Goal: Information Seeking & Learning: Check status

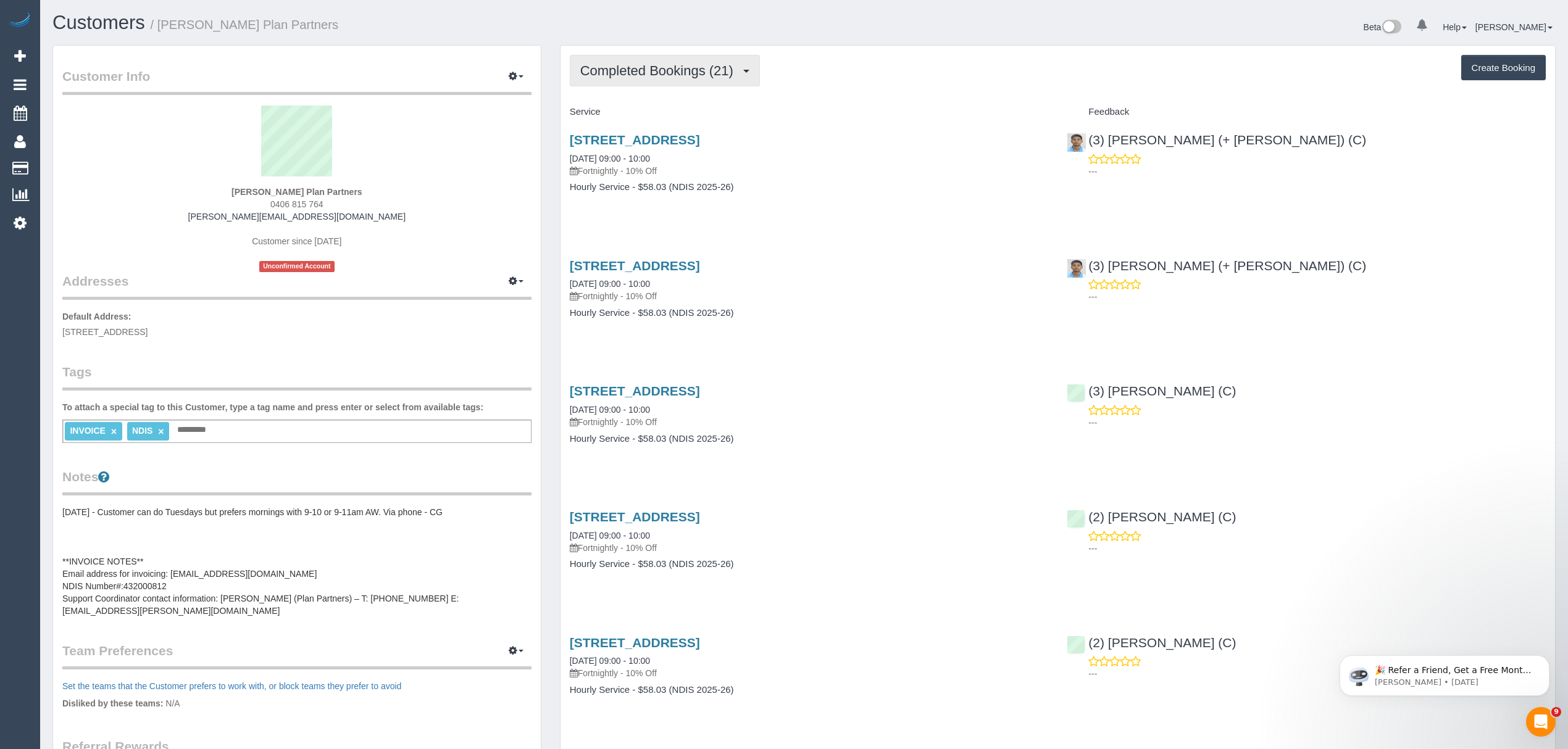
click at [647, 70] on span "Completed Bookings (21)" at bounding box center [659, 70] width 159 height 15
click at [641, 114] on link "Upcoming Bookings (11)" at bounding box center [637, 115] width 133 height 16
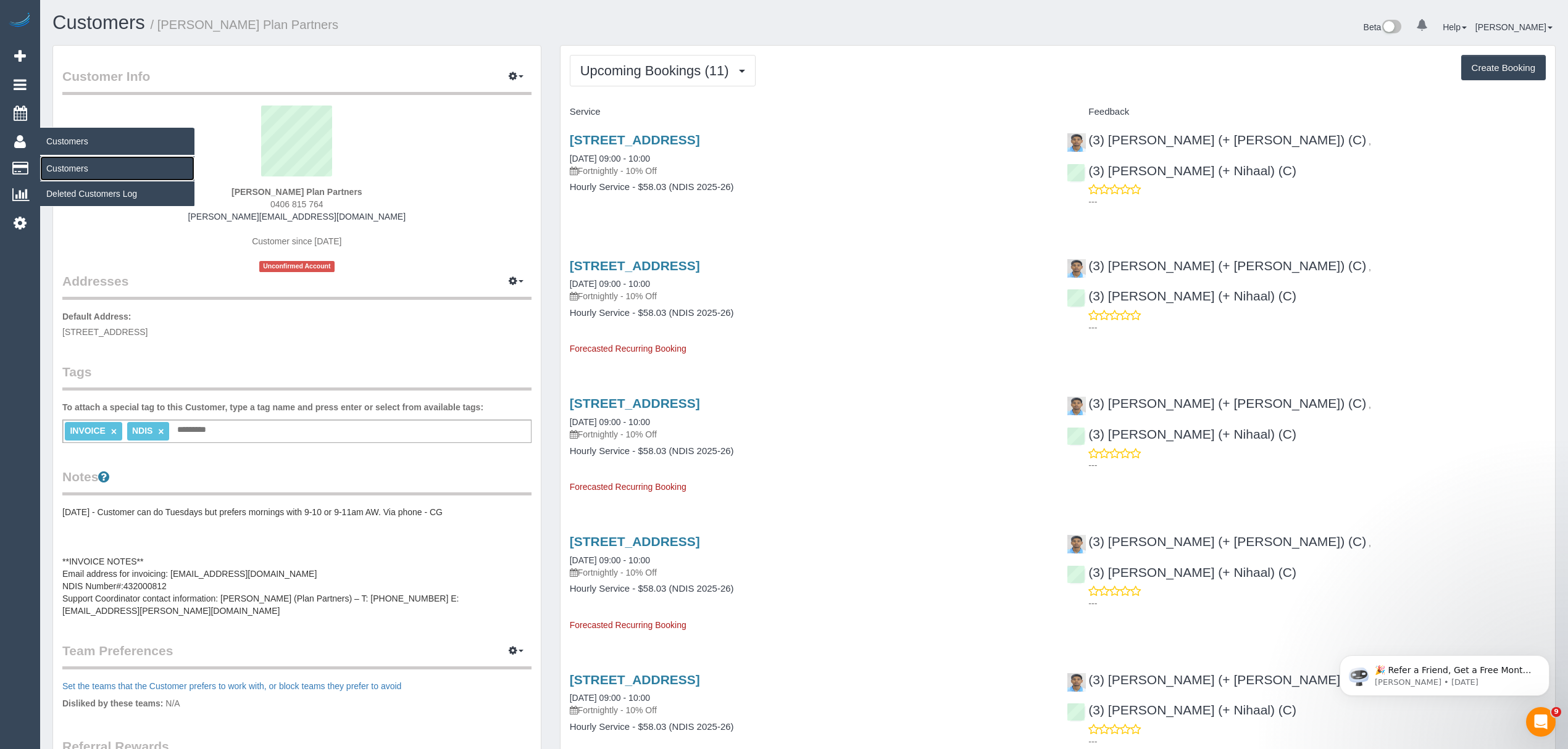
click at [84, 161] on link "Customers" at bounding box center [117, 168] width 155 height 25
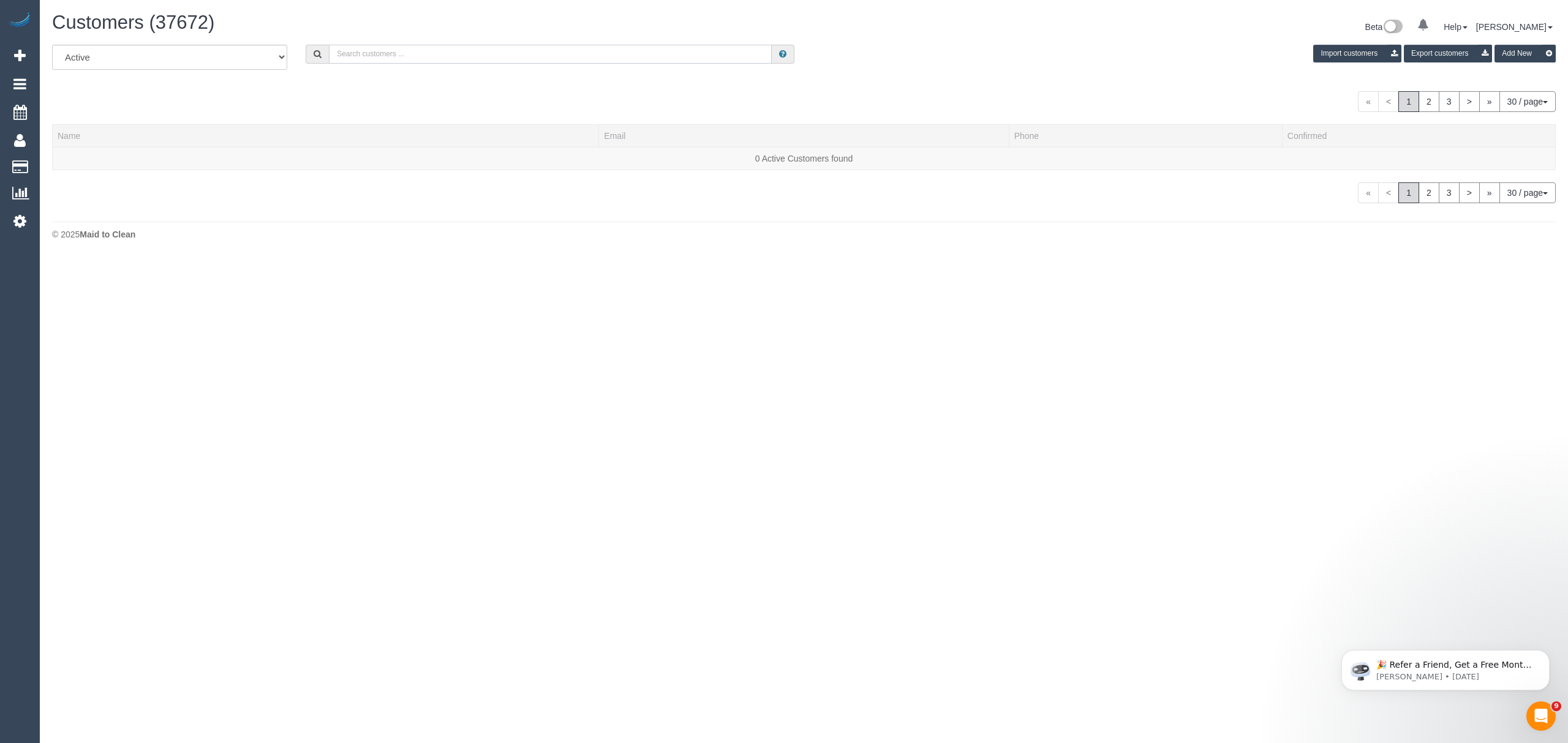
click at [462, 54] on input "text" at bounding box center [550, 54] width 443 height 19
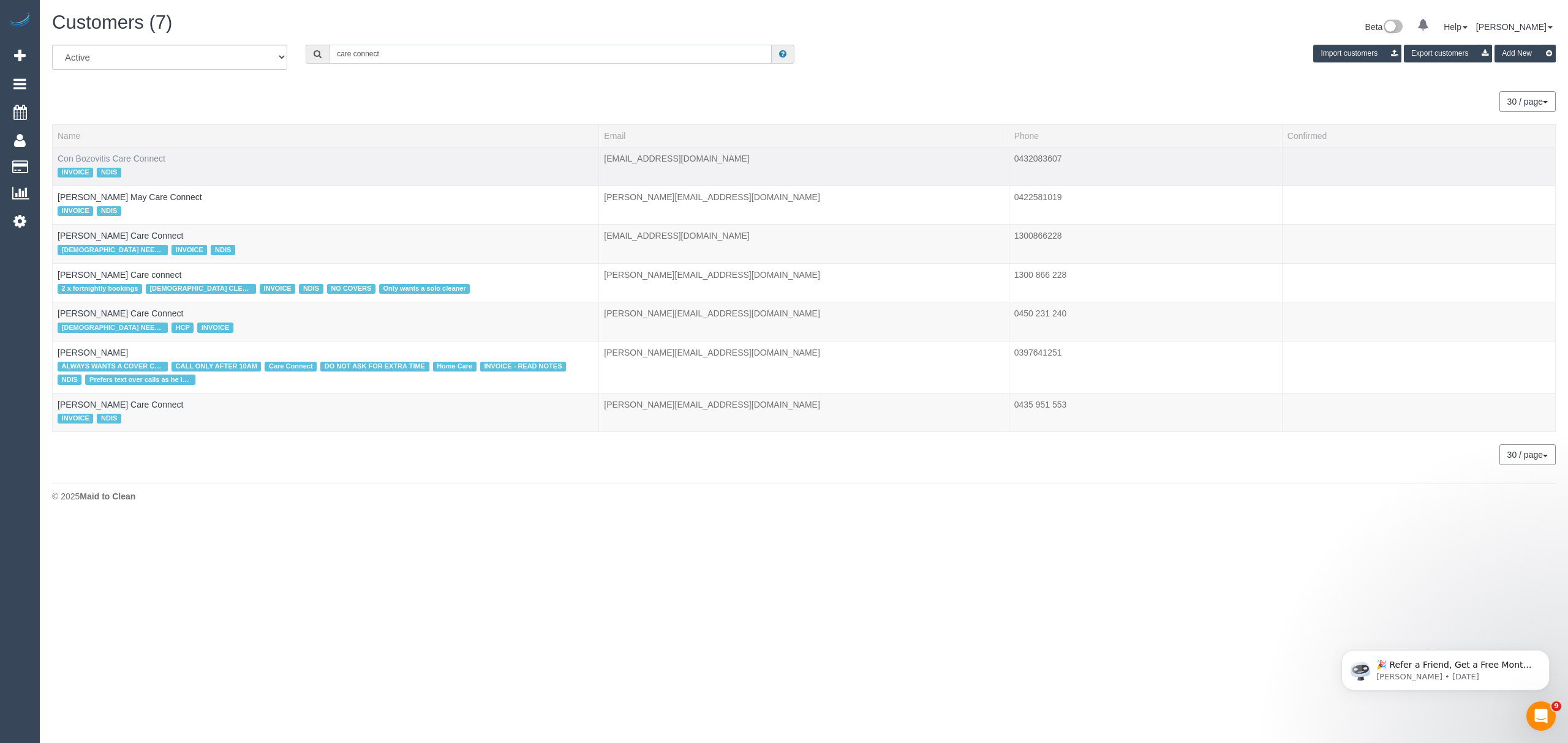
type input "care connect"
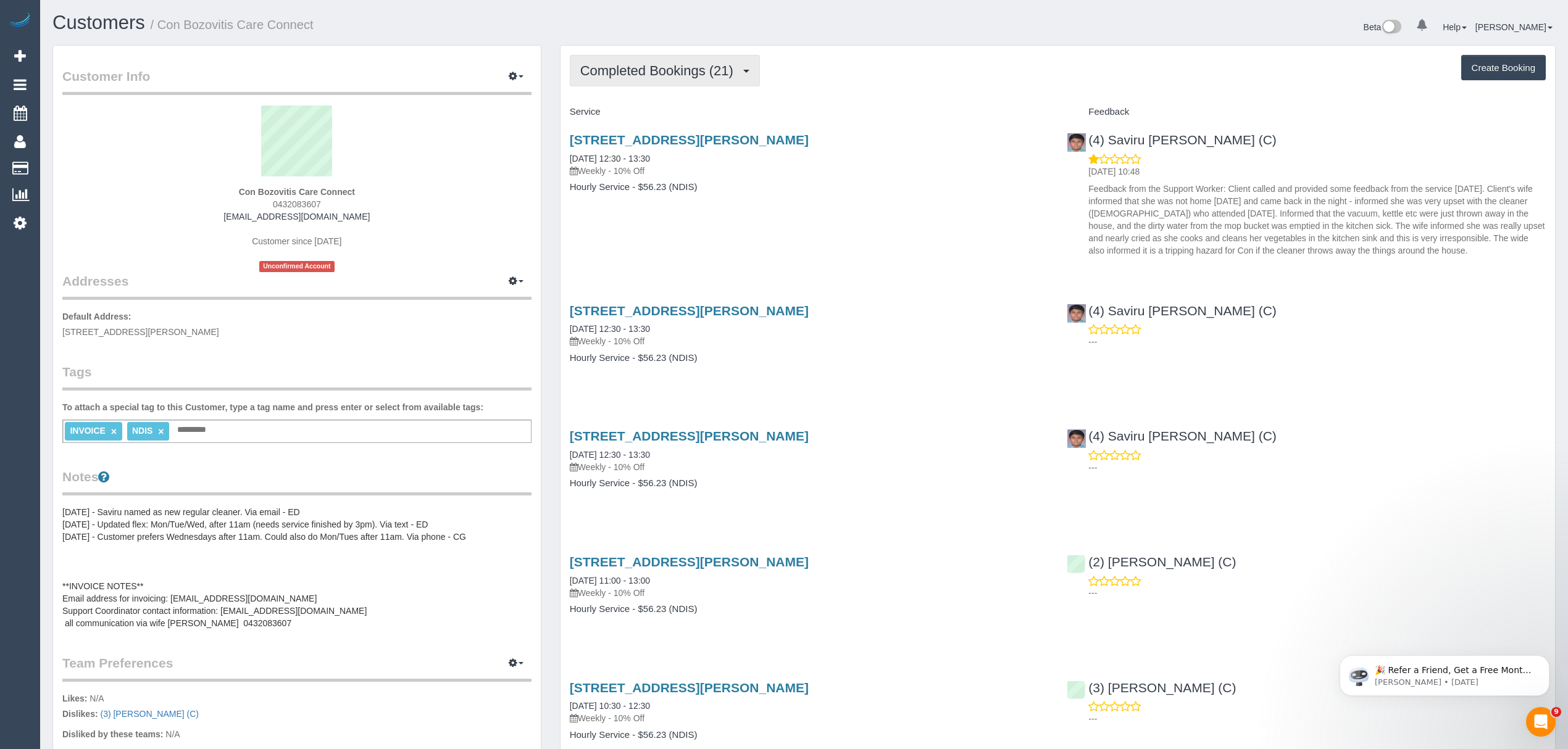
click at [732, 66] on span "Completed Bookings (21)" at bounding box center [659, 70] width 159 height 15
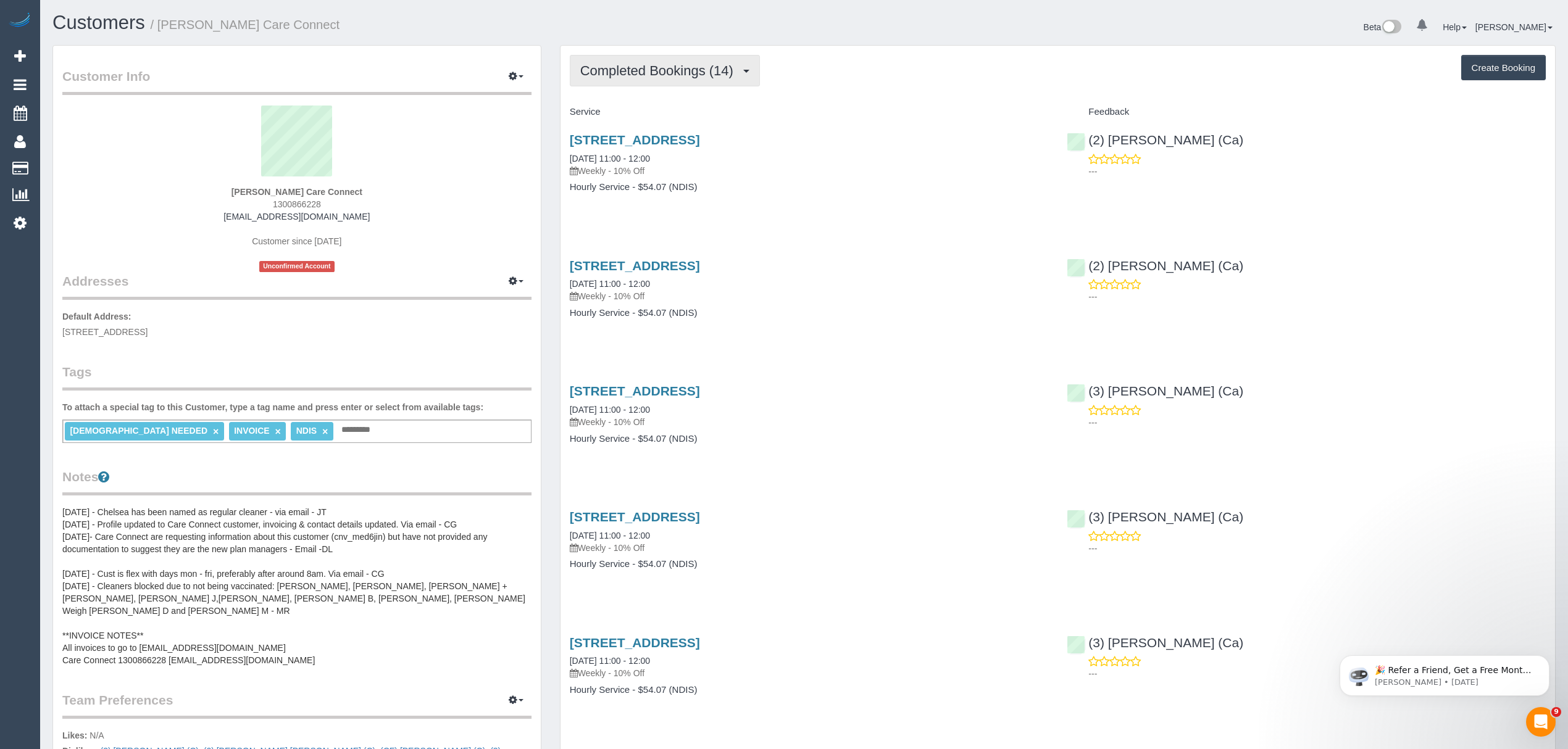
click at [650, 79] on button "Completed Bookings (14)" at bounding box center [664, 70] width 190 height 31
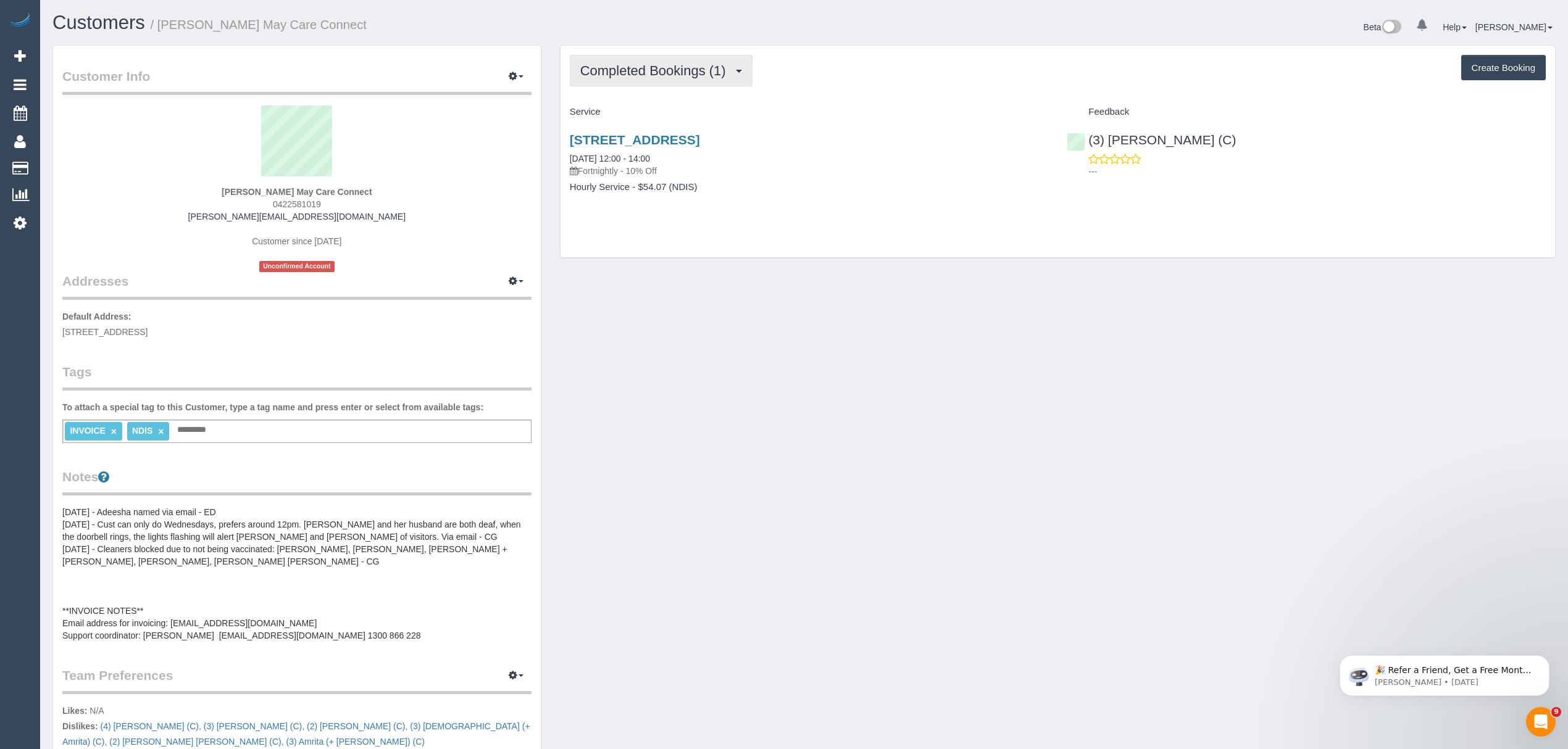
click at [631, 69] on span "Completed Bookings (1)" at bounding box center [655, 70] width 151 height 15
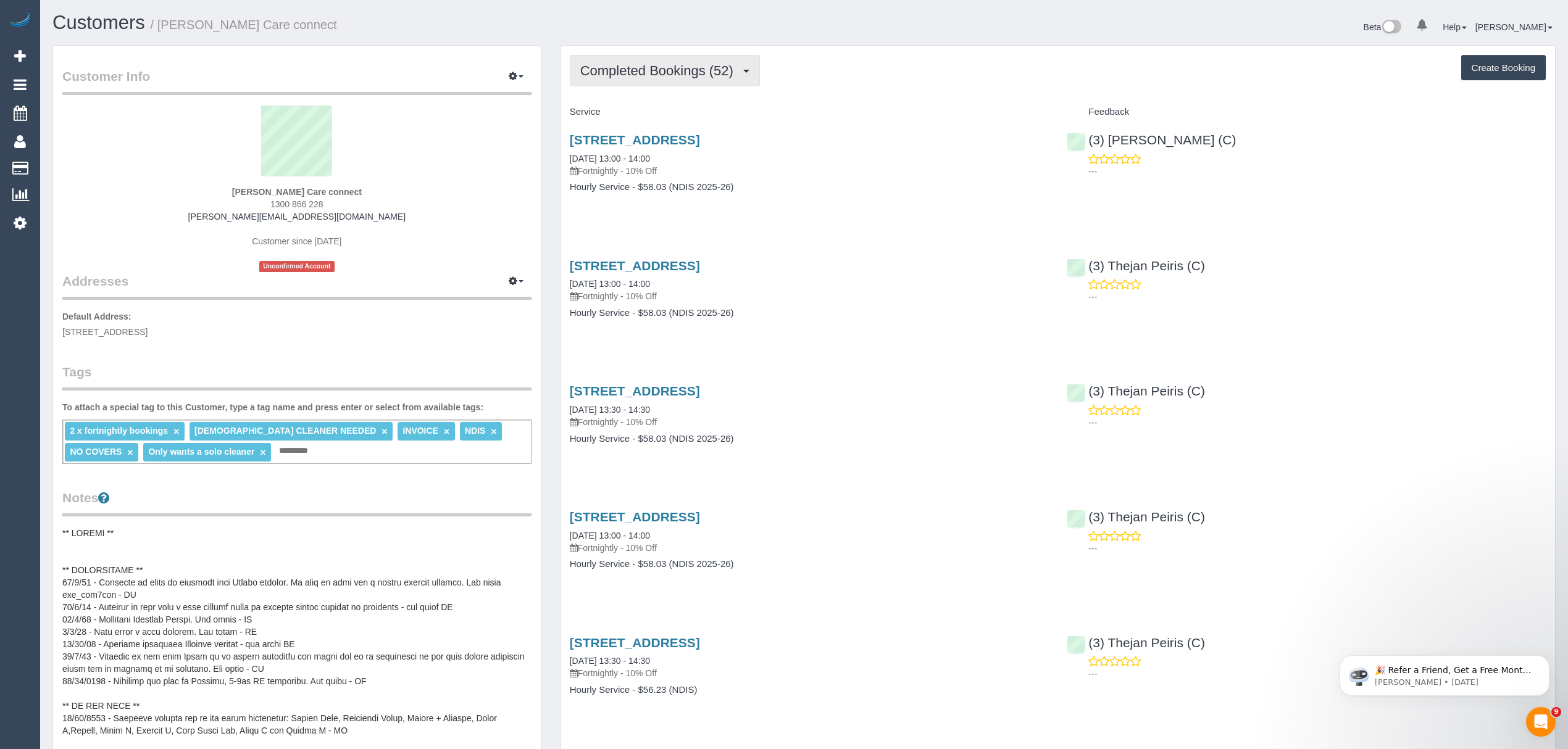
click at [616, 60] on button "Completed Bookings (52)" at bounding box center [664, 70] width 190 height 31
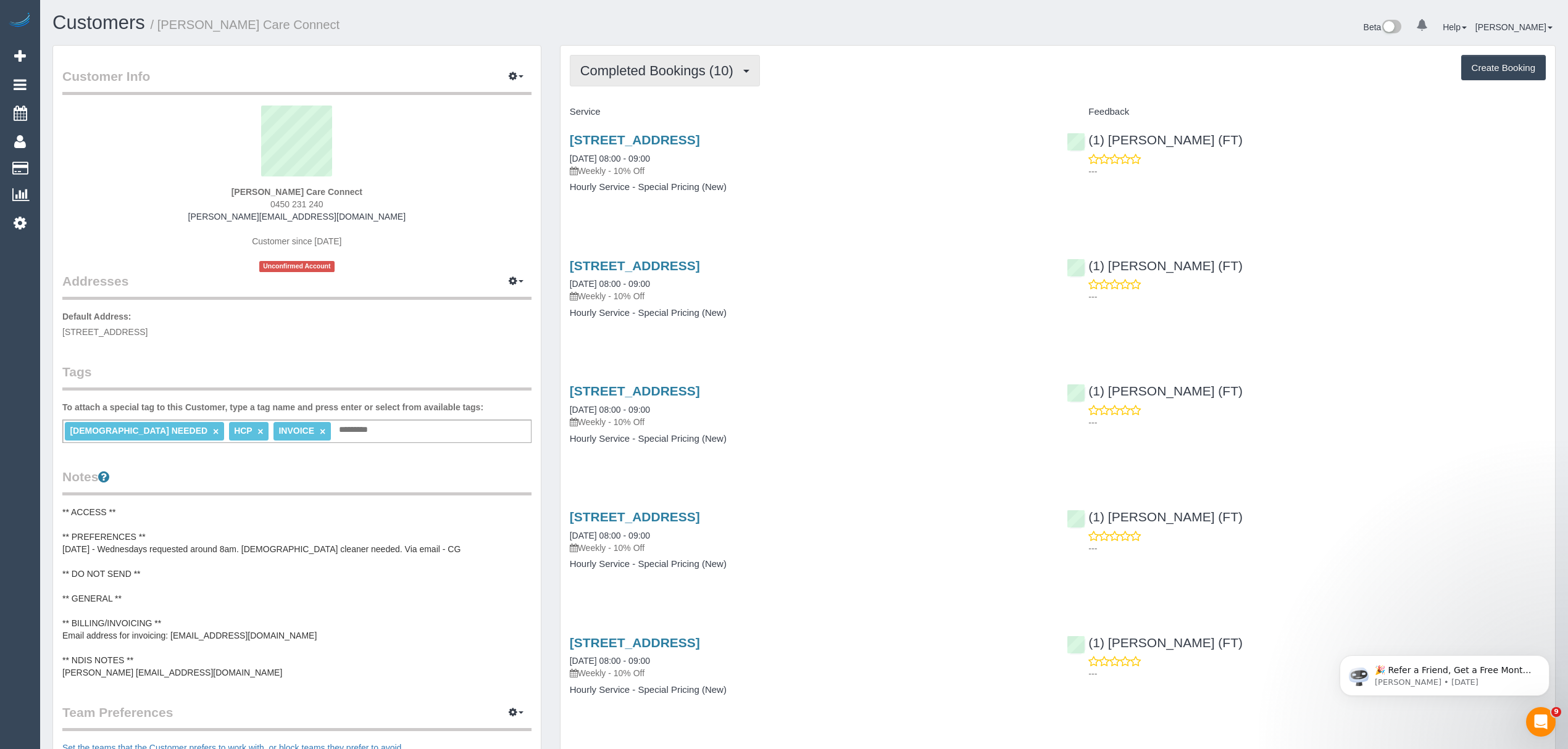
click at [667, 62] on button "Completed Bookings (10)" at bounding box center [664, 70] width 190 height 31
click at [653, 109] on link "Upcoming Bookings (11)" at bounding box center [637, 115] width 133 height 16
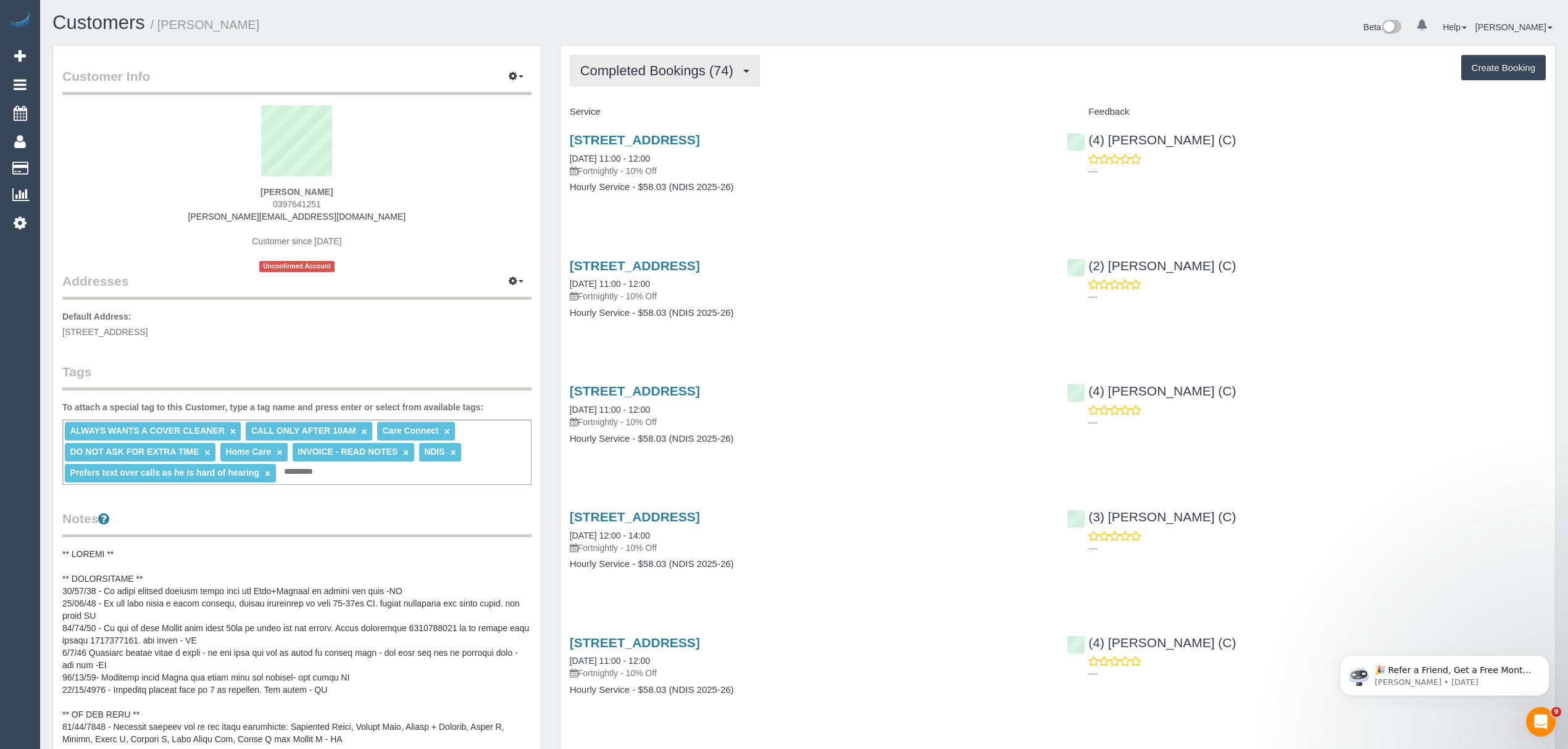
click at [601, 55] on button "Completed Bookings (74)" at bounding box center [664, 70] width 190 height 31
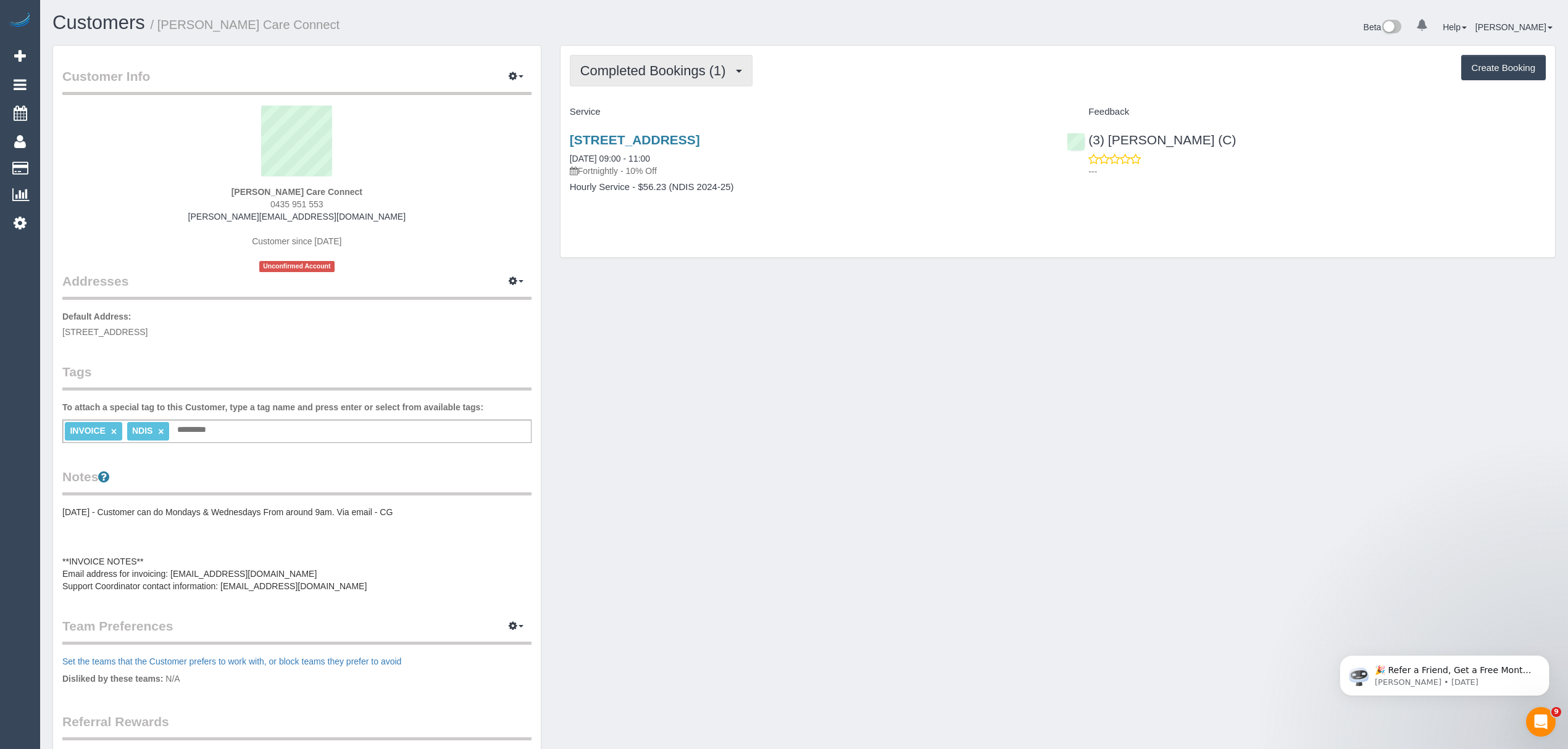
click at [719, 64] on span "Completed Bookings (1)" at bounding box center [655, 70] width 151 height 15
